Goal: Transaction & Acquisition: Purchase product/service

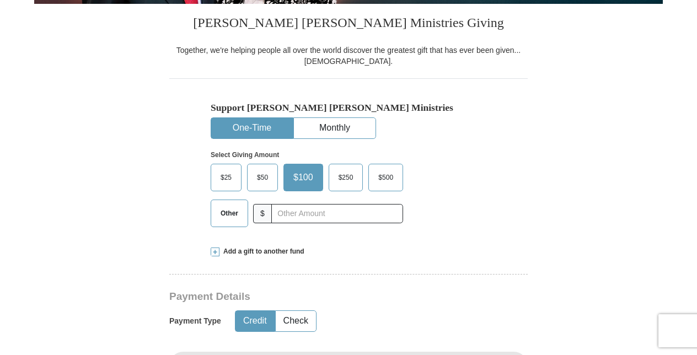
scroll to position [276, 0]
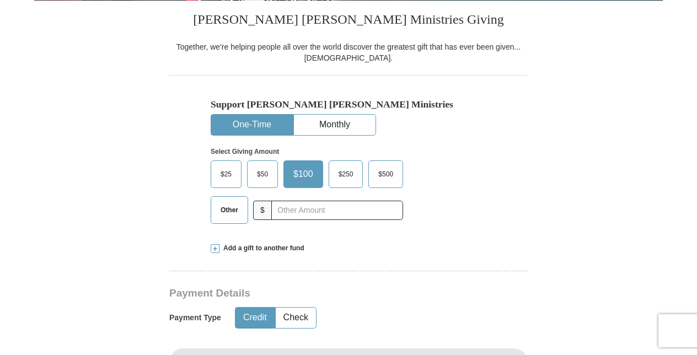
click at [222, 207] on span "Other" at bounding box center [229, 210] width 29 height 17
click at [0, 0] on input "Other" at bounding box center [0, 0] width 0 height 0
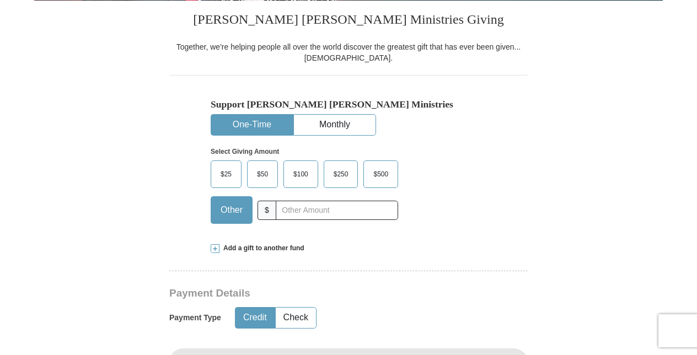
click at [217, 248] on span at bounding box center [215, 248] width 9 height 9
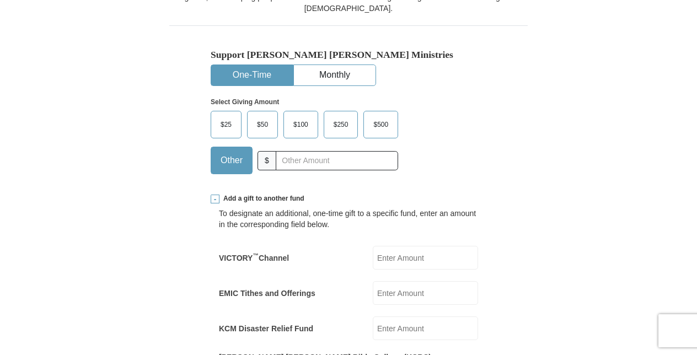
scroll to position [441, 0]
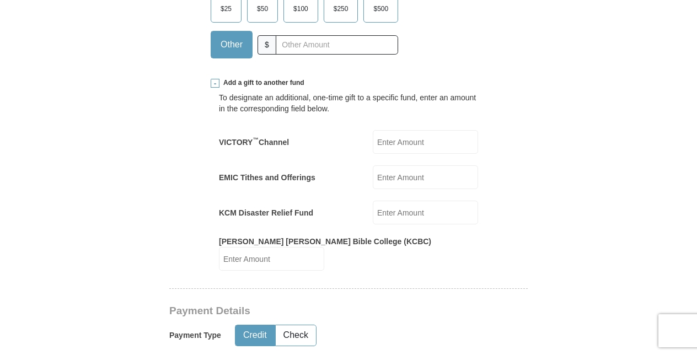
click at [395, 179] on input "EMIC Tithes and Offerings" at bounding box center [425, 177] width 105 height 24
type input "700.00"
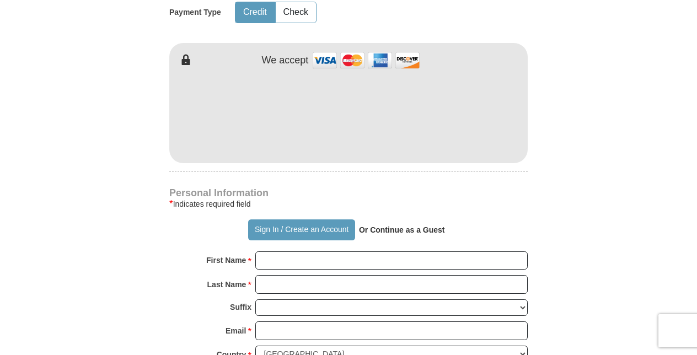
scroll to position [827, 0]
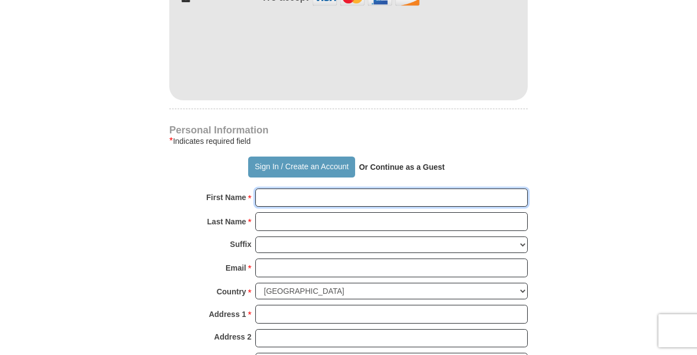
click at [344, 189] on input "First Name *" at bounding box center [391, 198] width 272 height 19
type input "[PERSON_NAME]"
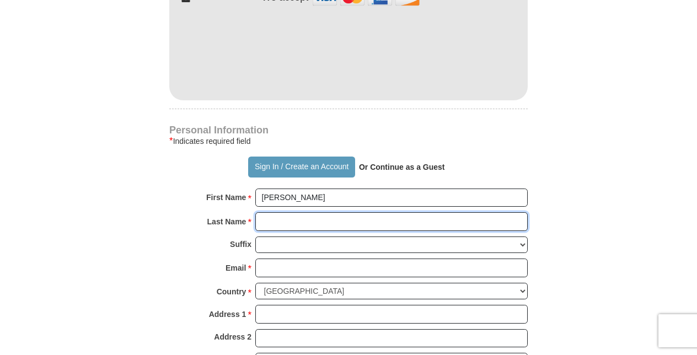
type input "[PERSON_NAME]"
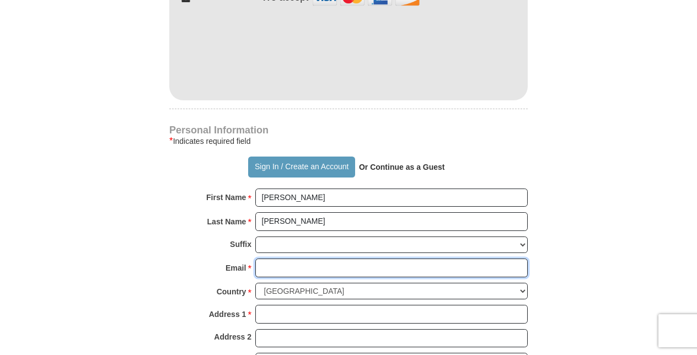
type input "[EMAIL_ADDRESS][DOMAIN_NAME]"
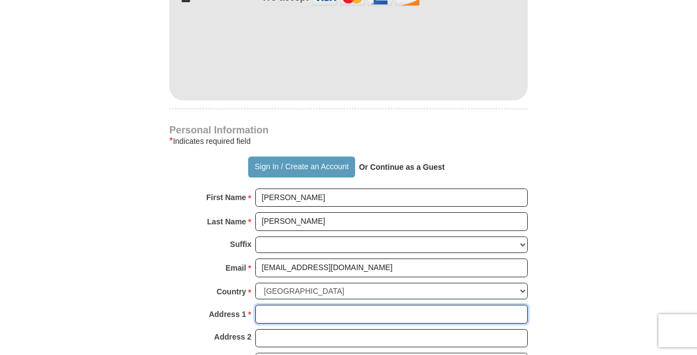
type input "[STREET_ADDRESS]"
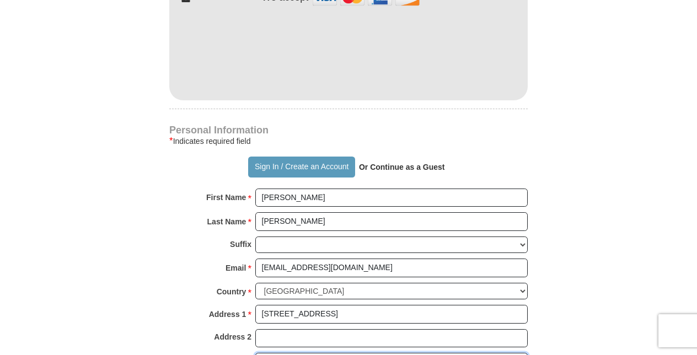
type input "[GEOGRAPHIC_DATA]"
select select "[GEOGRAPHIC_DATA]"
type input "76002"
type input "8172407300"
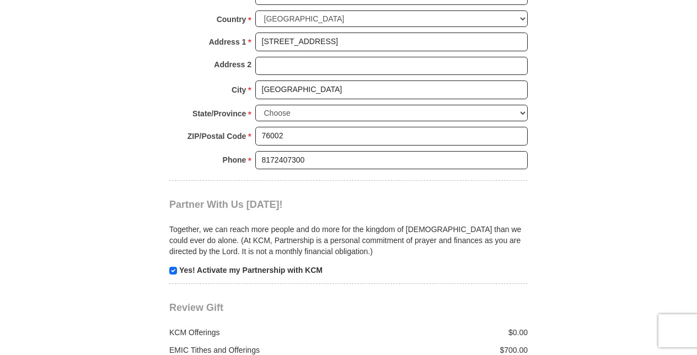
scroll to position [1103, 0]
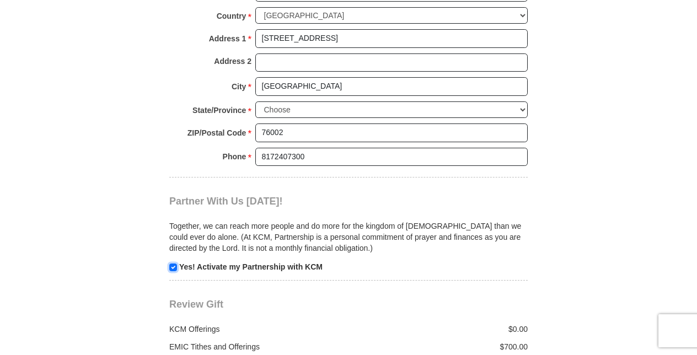
click at [174, 264] on input "checkbox" at bounding box center [173, 268] width 8 height 8
checkbox input "false"
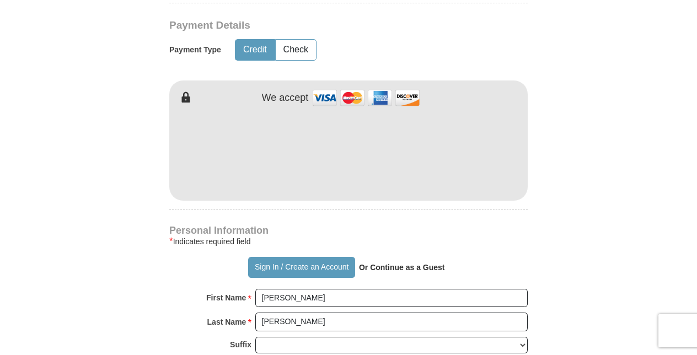
scroll to position [717, 0]
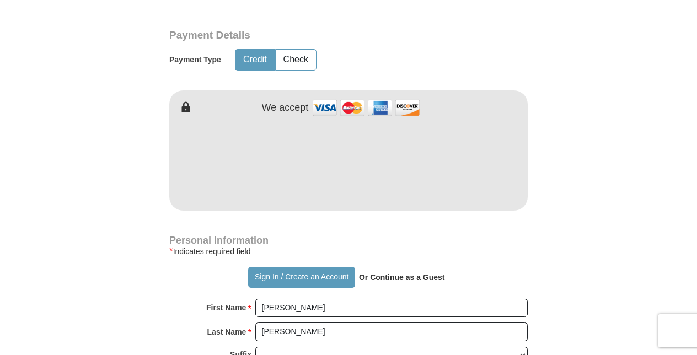
click at [617, 160] on form "Already have an account? Sign in for faster giving. Don't have an account? Crea…" at bounding box center [348, 103] width 629 height 1553
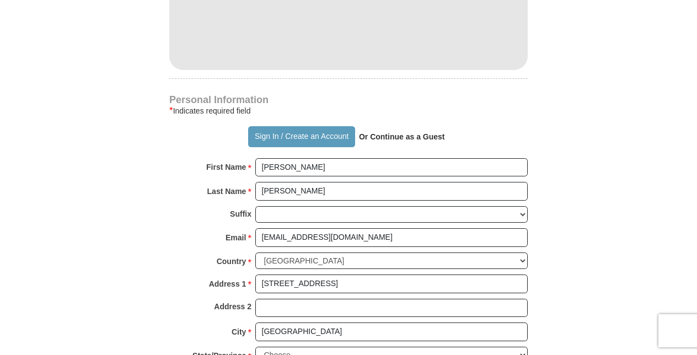
scroll to position [882, 0]
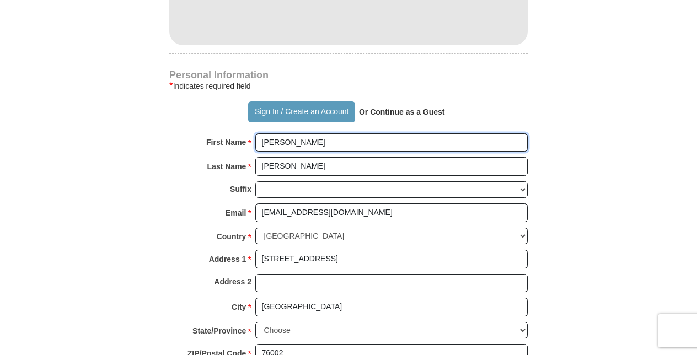
drag, startPoint x: 298, startPoint y: 128, endPoint x: 235, endPoint y: 125, distance: 62.4
click at [235, 133] on div "First Name * [PERSON_NAME] Please enter First Name" at bounding box center [348, 145] width 358 height 24
type input "[PERSON_NAME]"
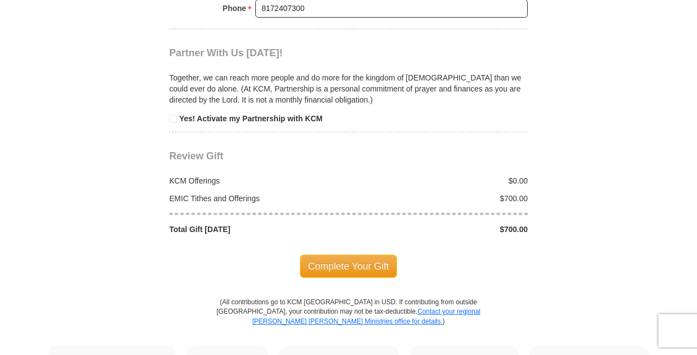
scroll to position [1268, 0]
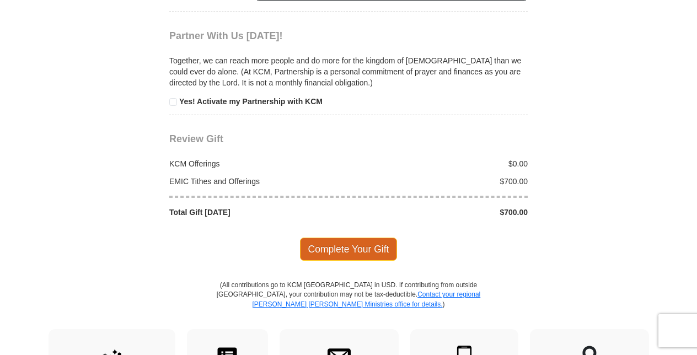
click at [352, 238] on span "Complete Your Gift" at bounding box center [349, 249] width 98 height 23
